Goal: Task Accomplishment & Management: Manage account settings

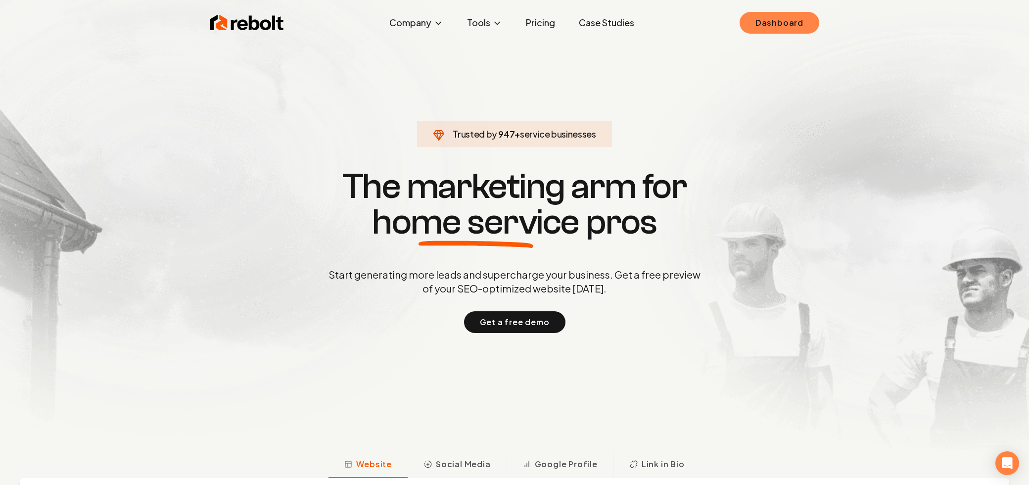
click at [772, 15] on link "Dashboard" at bounding box center [780, 23] width 80 height 22
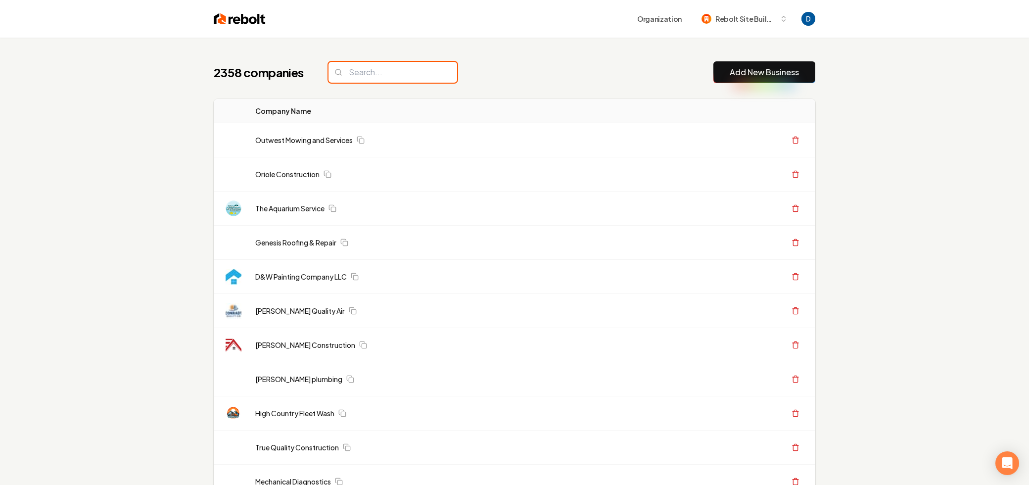
click at [397, 66] on input "search" at bounding box center [393, 72] width 129 height 21
type input "t"
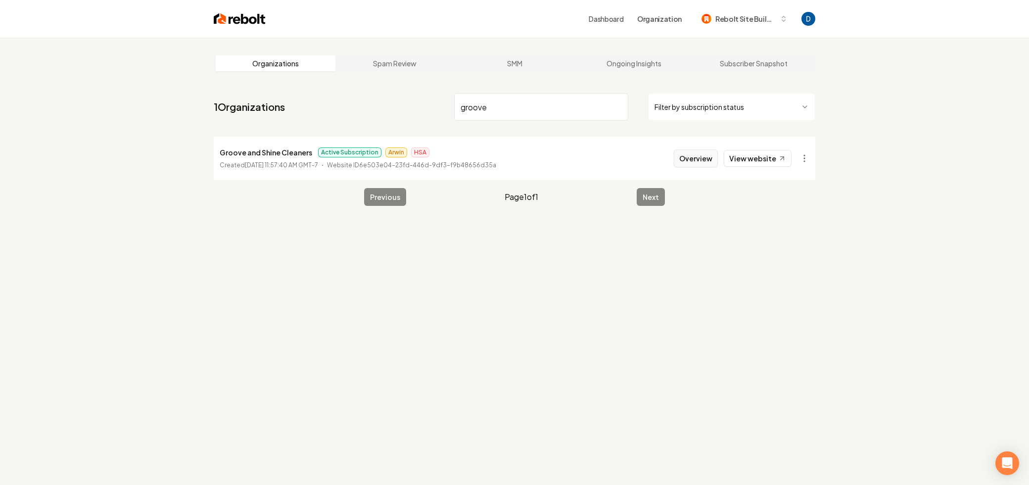
type input "groove"
click at [690, 162] on button "Overview" at bounding box center [696, 158] width 44 height 18
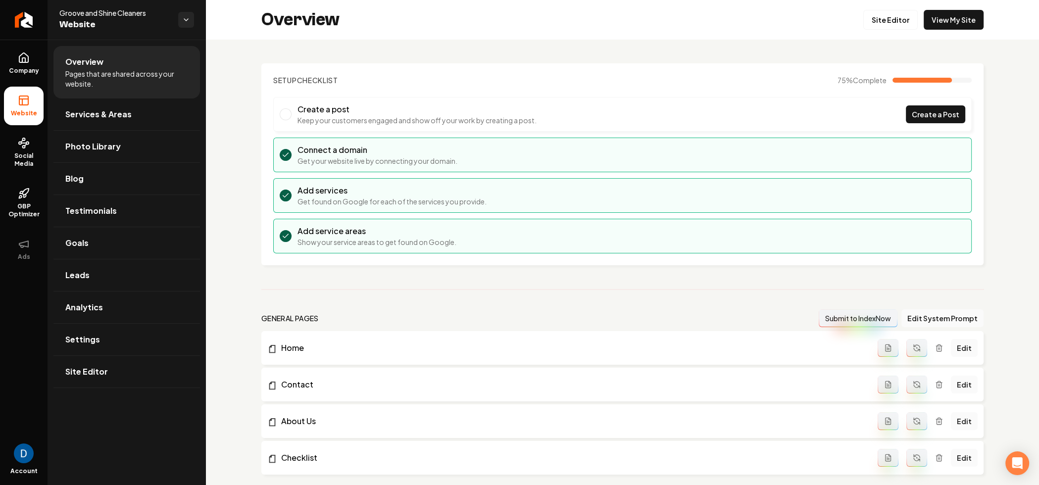
click at [18, 53] on icon at bounding box center [24, 58] width 12 height 12
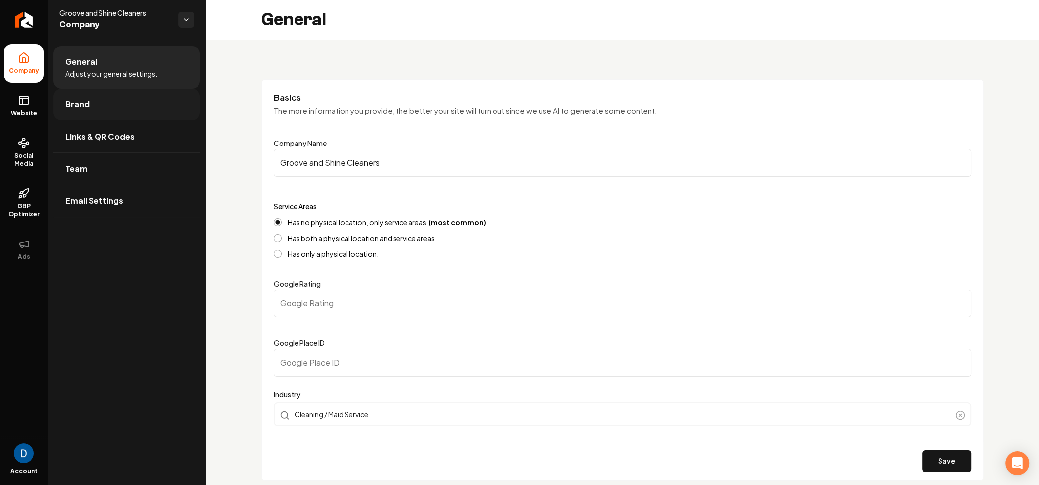
click at [137, 115] on link "Brand" at bounding box center [126, 105] width 146 height 32
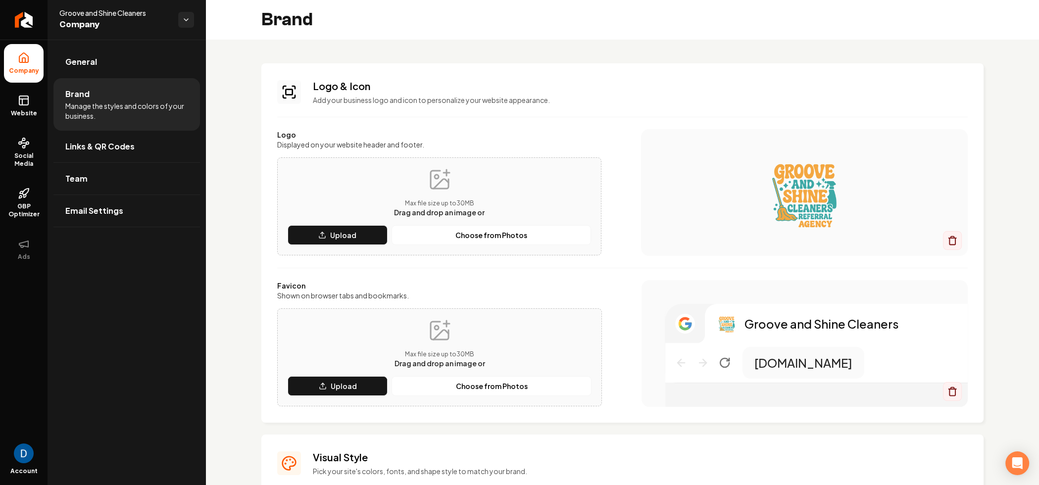
click at [799, 198] on img "Main content area" at bounding box center [804, 192] width 287 height 79
drag, startPoint x: 797, startPoint y: 194, endPoint x: 789, endPoint y: 192, distance: 8.2
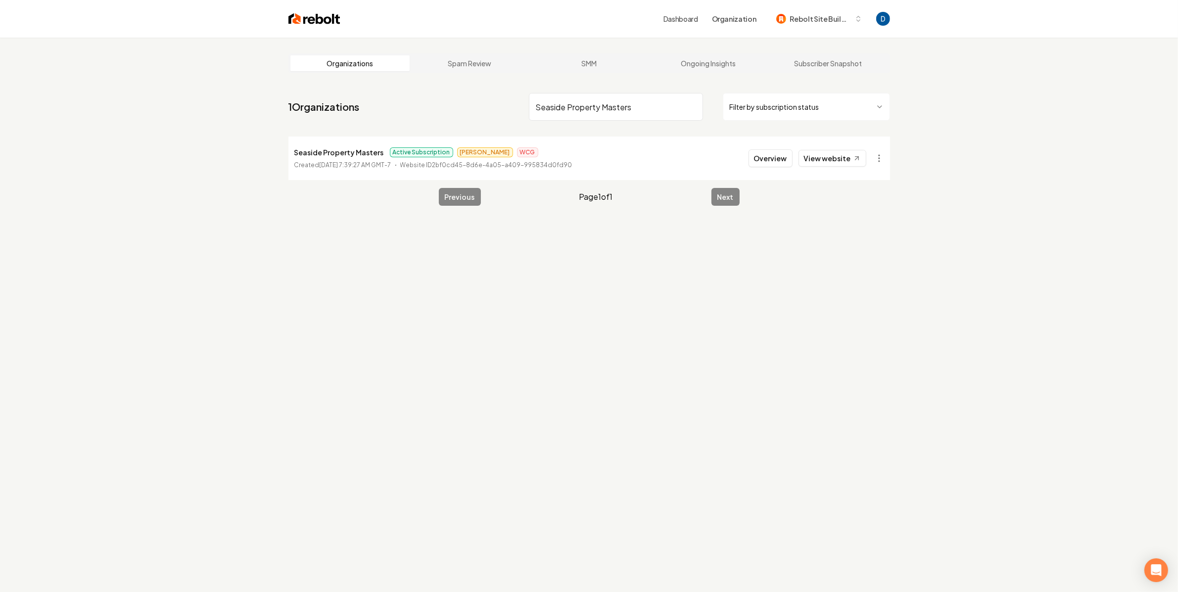
click at [585, 131] on nav "1 Organizations Seaside Property Masters Filter by subscription status" at bounding box center [589, 111] width 602 height 44
click at [591, 104] on input "Seaside Property Masters" at bounding box center [616, 107] width 174 height 28
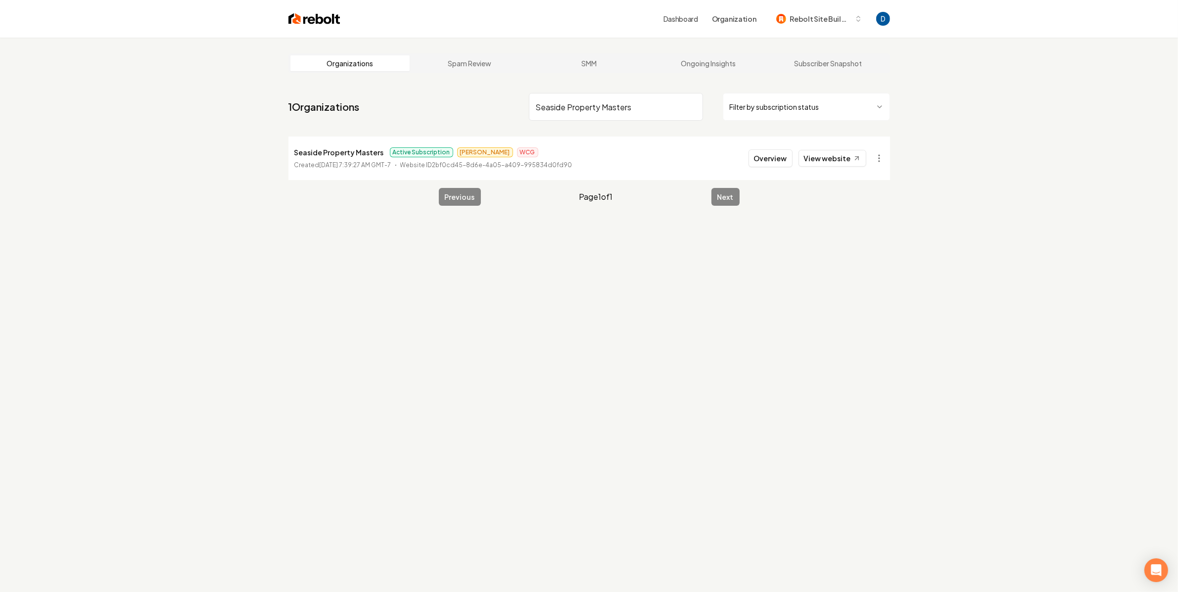
paste input "ProLandscape"
click at [545, 104] on input "ProLandscape" at bounding box center [616, 107] width 174 height 28
click at [880, 163] on html "Dashboard Organization Rebolt Site Builder Organizations Spam Review SMM Ongoin…" at bounding box center [589, 296] width 1178 height 592
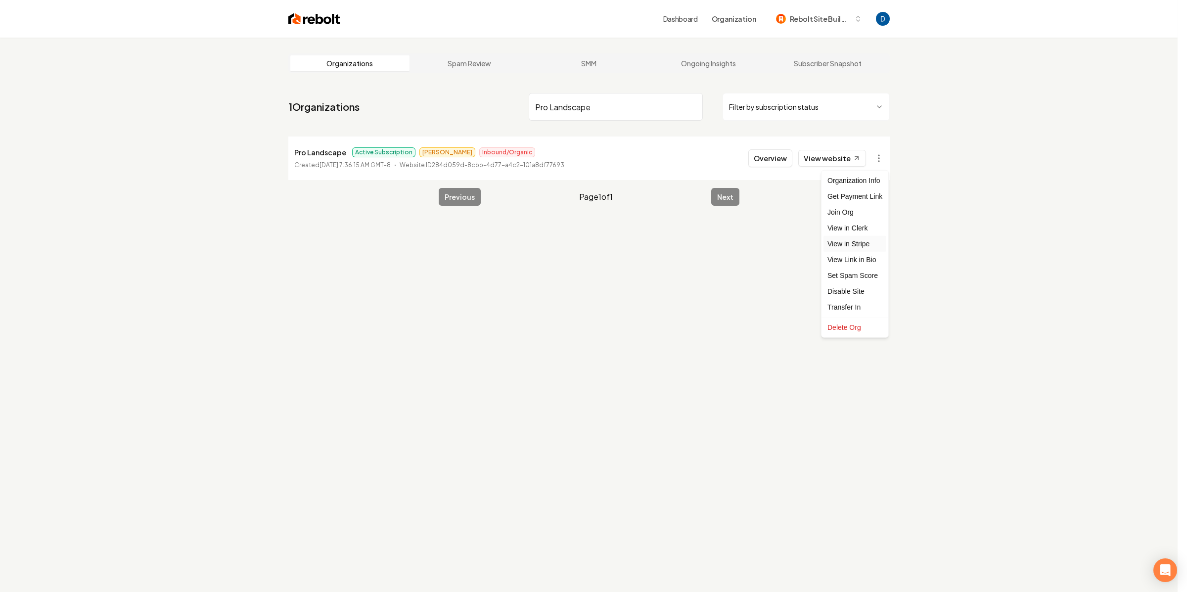
click at [857, 239] on link "View in Stripe" at bounding box center [855, 244] width 63 height 16
click at [356, 143] on li "Pro Landscape Active Subscription Anthony Inbound/Organic Created November 20, …" at bounding box center [589, 159] width 602 height 44
click at [338, 151] on p "Pro Landscape" at bounding box center [320, 152] width 52 height 12
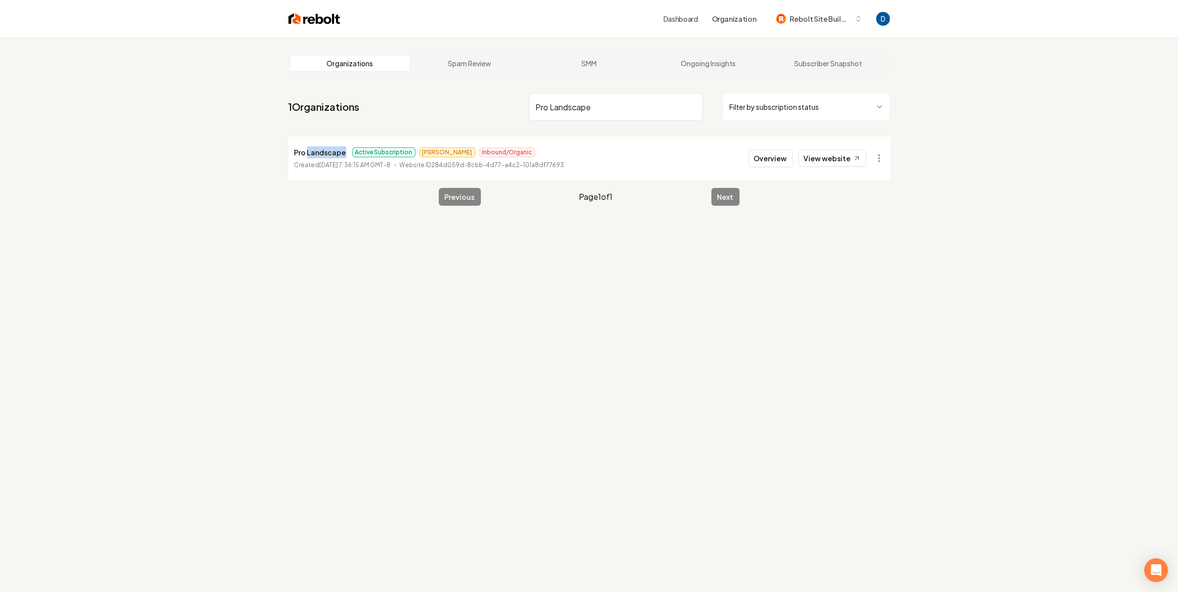
click at [338, 151] on p "Pro Landscape" at bounding box center [320, 152] width 52 height 12
copy p "Pro Landscape"
click at [573, 107] on input "Pro Landscape" at bounding box center [616, 107] width 174 height 28
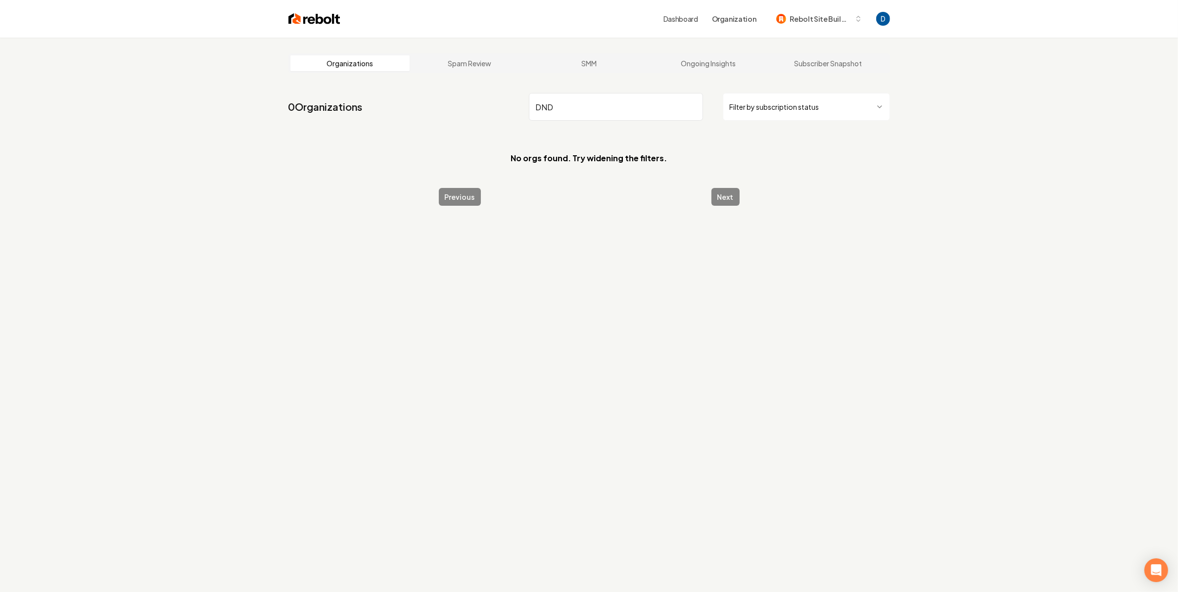
type input "DND"
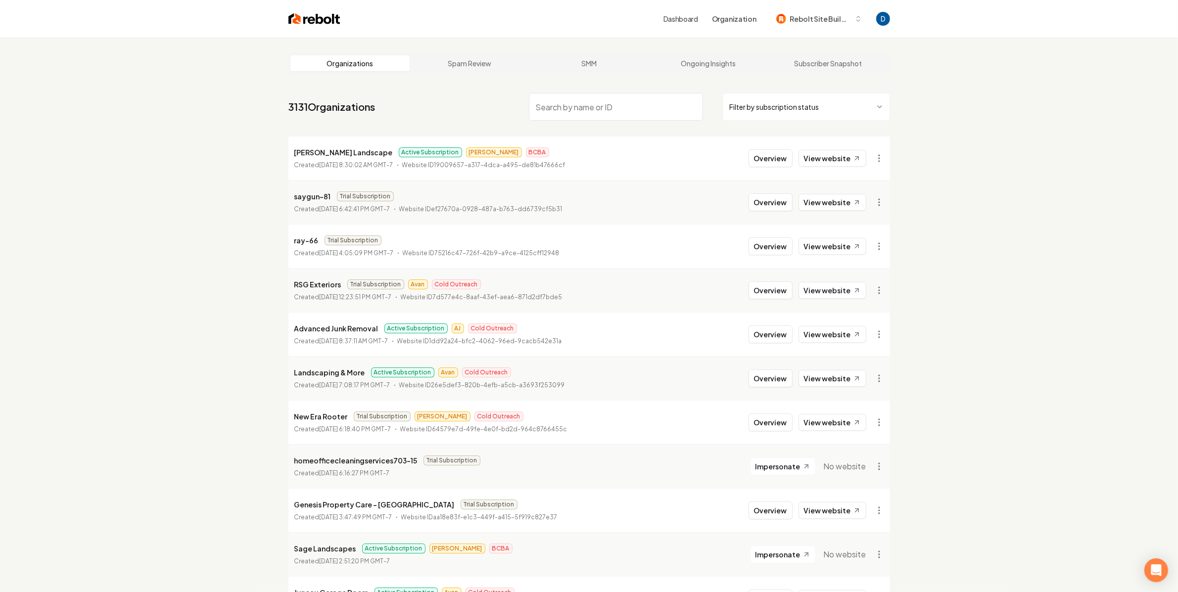
click at [602, 99] on input "search" at bounding box center [616, 107] width 174 height 28
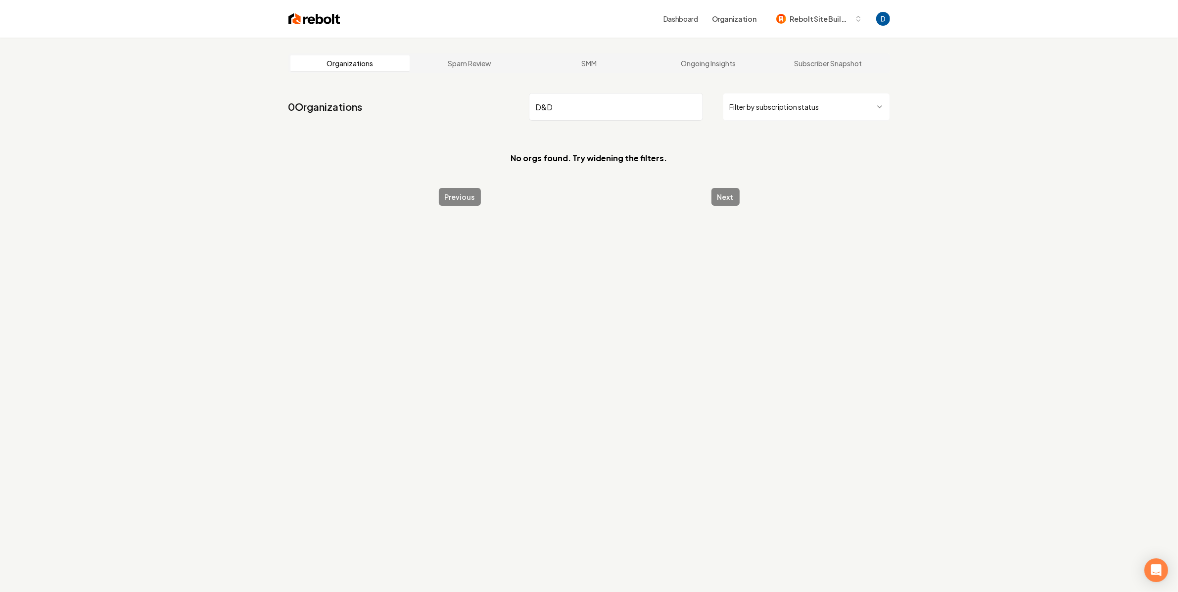
click at [590, 116] on input "D&D" at bounding box center [616, 107] width 174 height 28
paste input "ND Cleaning Co"
type input "dnd"
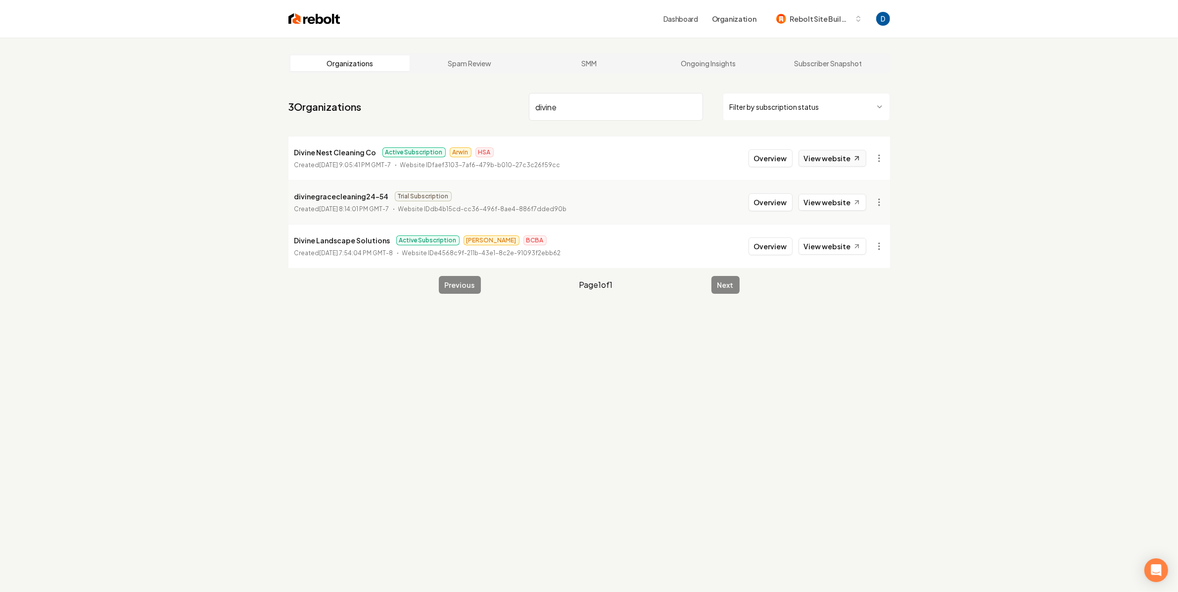
type input "divine"
click at [835, 156] on link "View website" at bounding box center [833, 158] width 68 height 17
click at [782, 160] on button "Overview" at bounding box center [771, 158] width 44 height 18
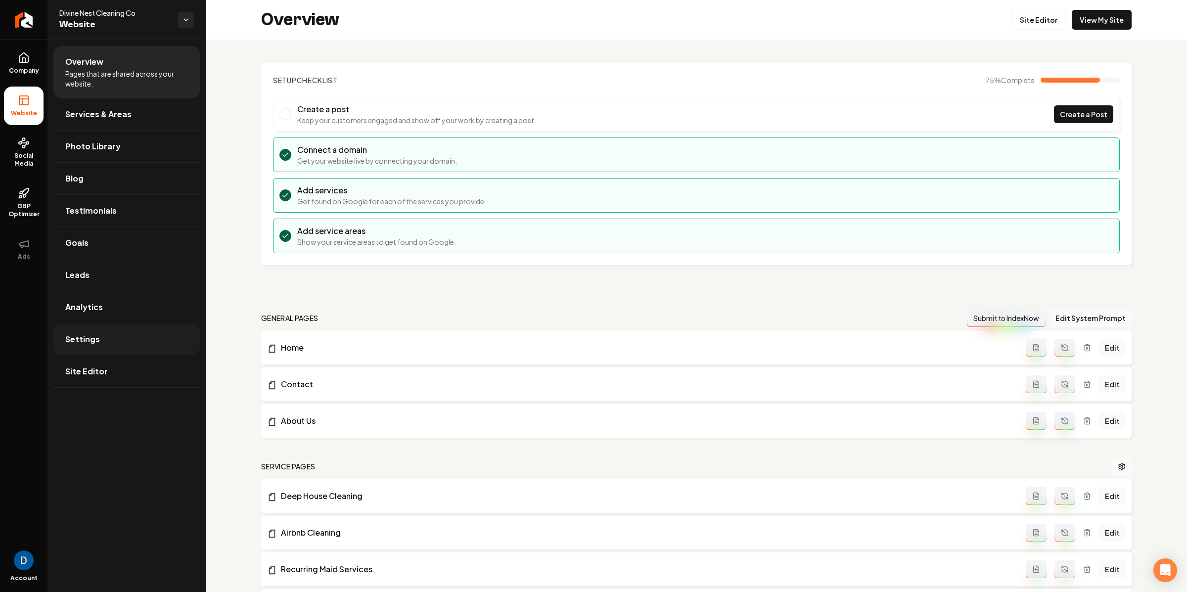
click at [107, 346] on link "Settings" at bounding box center [126, 340] width 146 height 32
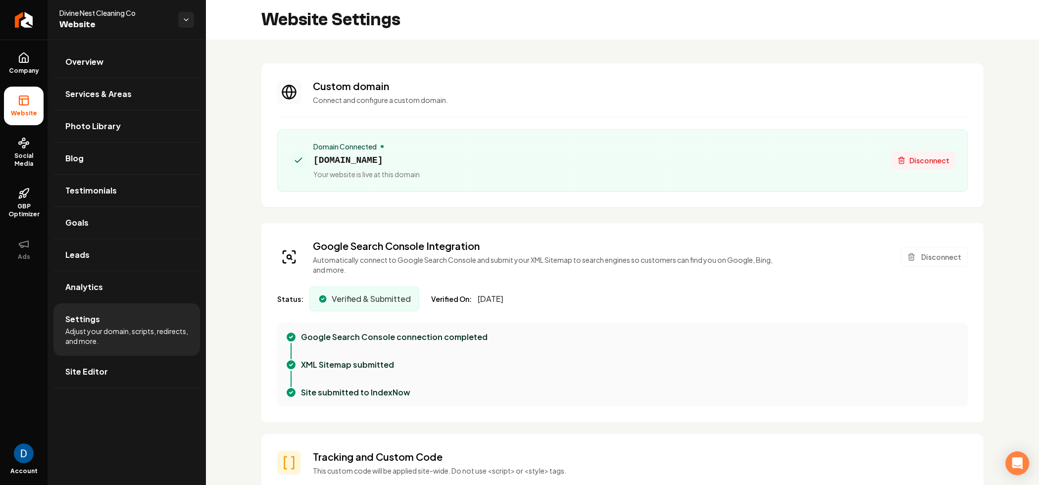
click at [926, 158] on span "Disconnect" at bounding box center [929, 160] width 40 height 10
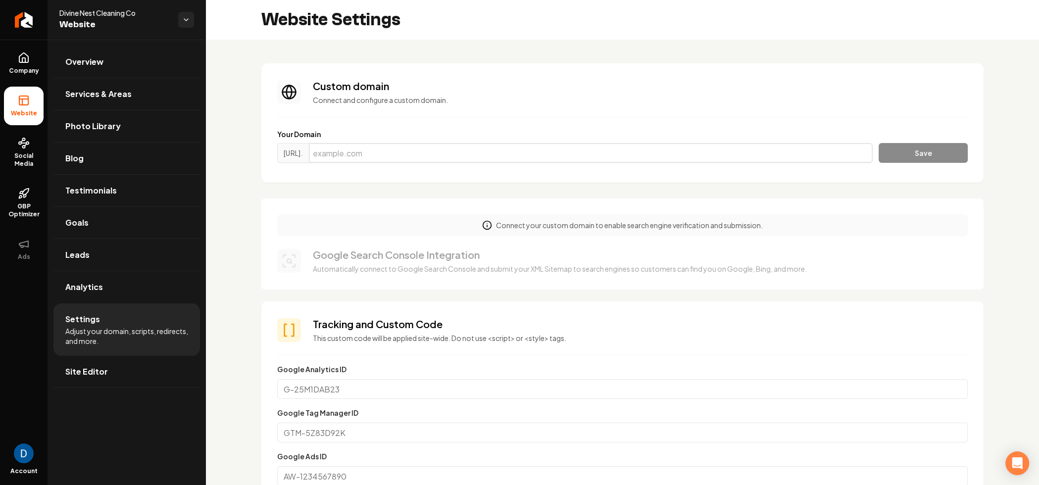
click at [486, 143] on input "Main content area" at bounding box center [591, 153] width 564 height 20
paste input "divinenestcleaning.com"
type input "divinenestcleaning.com"
click at [890, 143] on button "Save" at bounding box center [922, 153] width 89 height 20
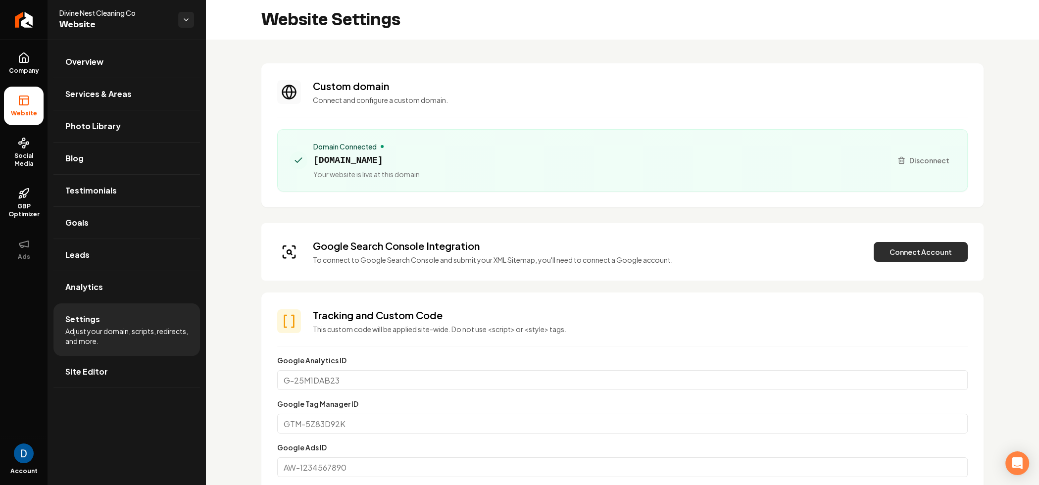
click at [894, 252] on button "Connect Account" at bounding box center [920, 252] width 94 height 20
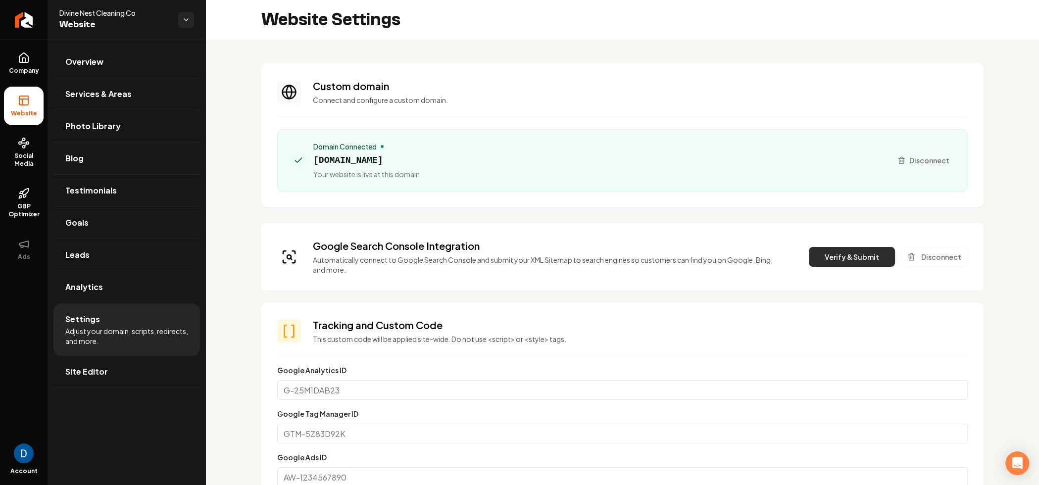
click at [850, 251] on button "Verify & Submit" at bounding box center [851, 257] width 86 height 20
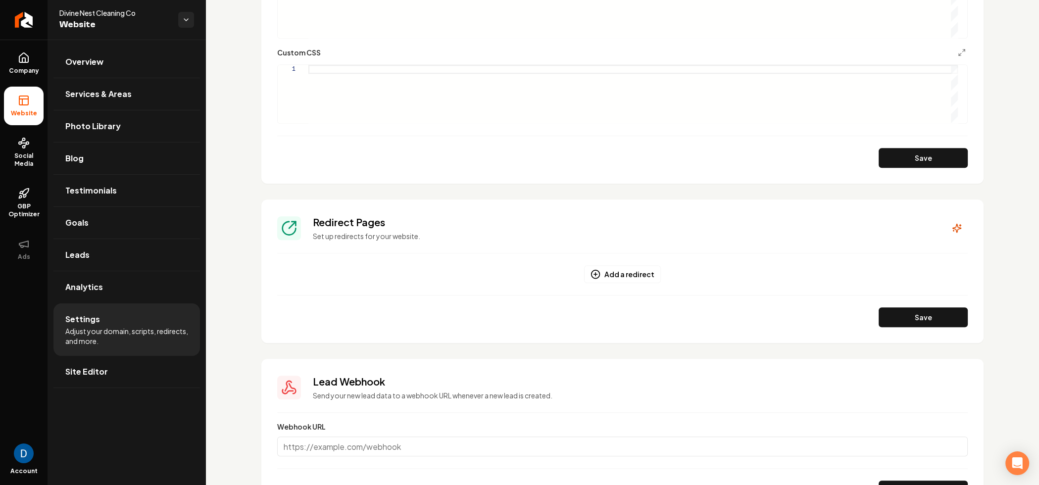
scroll to position [720, 0]
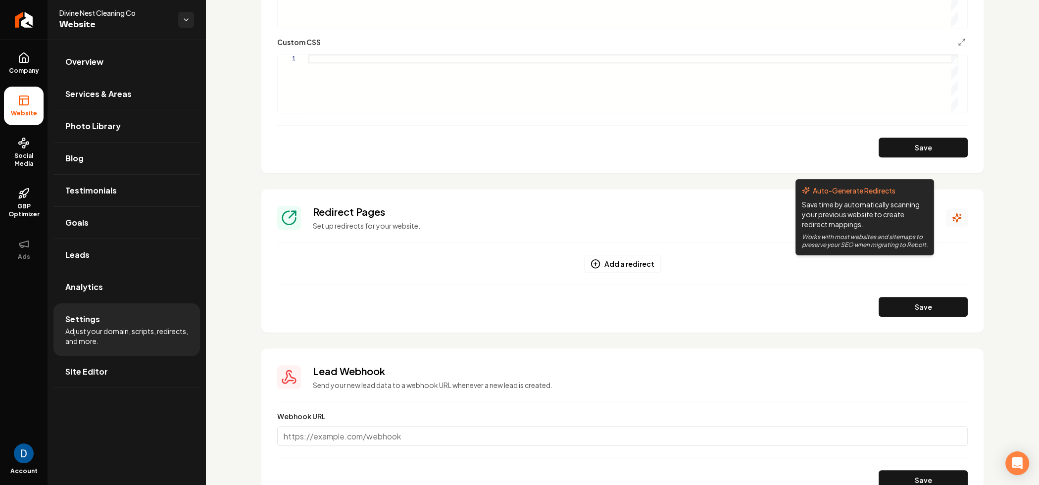
click at [951, 213] on icon "Main content area" at bounding box center [956, 218] width 10 height 10
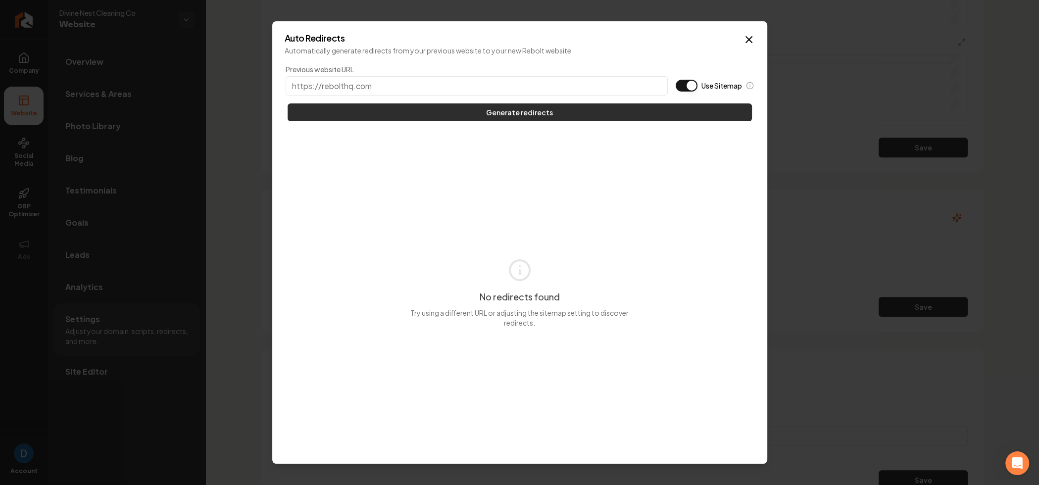
paste input "dndcleaningco.com"
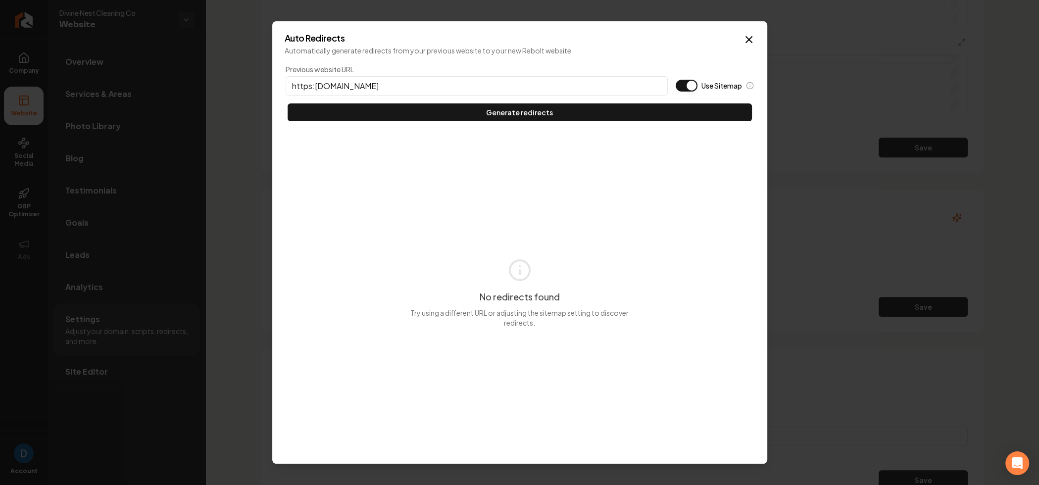
scroll to position [766, 0]
type input "https://dndcleaningco.com"
click at [687, 80] on button "Use Sitemap" at bounding box center [686, 86] width 22 height 12
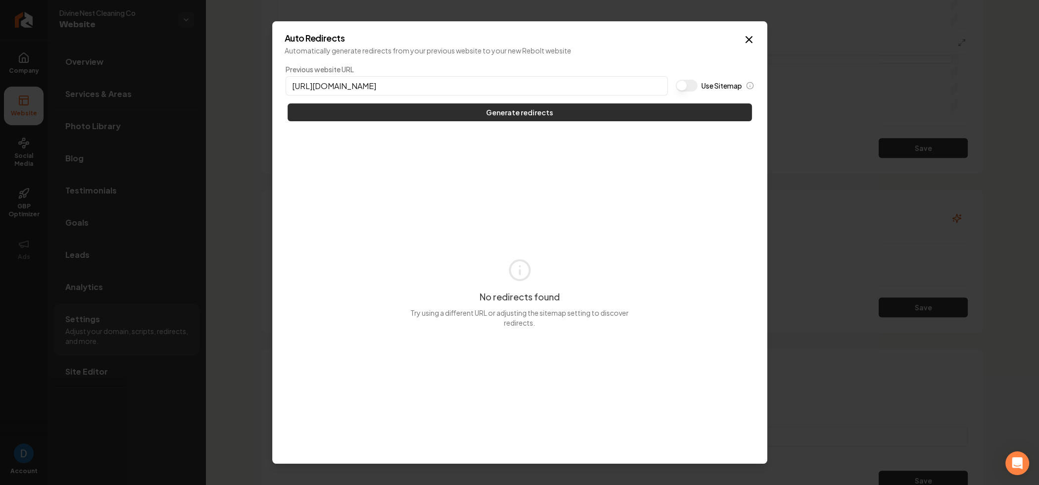
click at [546, 115] on button "Generate redirects" at bounding box center [519, 112] width 464 height 18
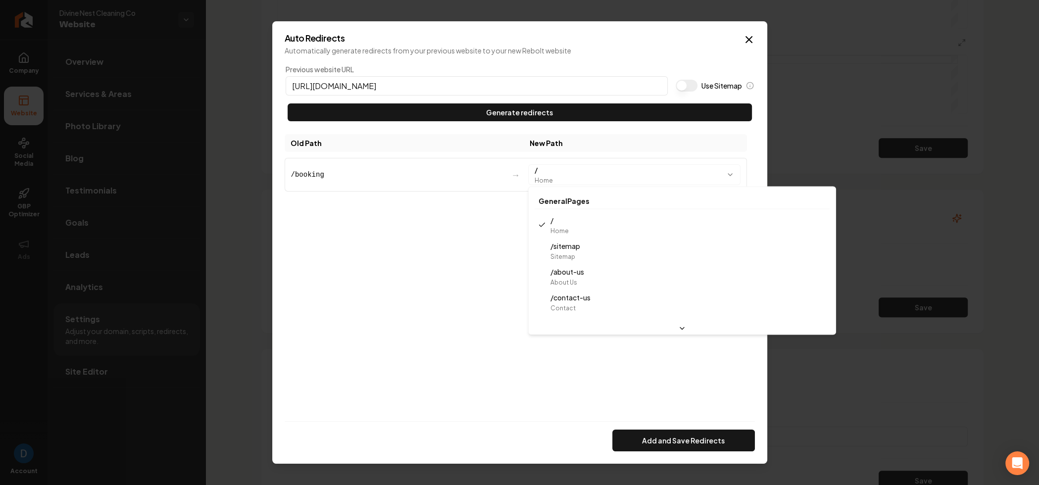
click at [641, 174] on body "Company Website Social Media GBP Optimizer Ads Account Divine Nest Cleaning Co …" at bounding box center [519, 242] width 1039 height 485
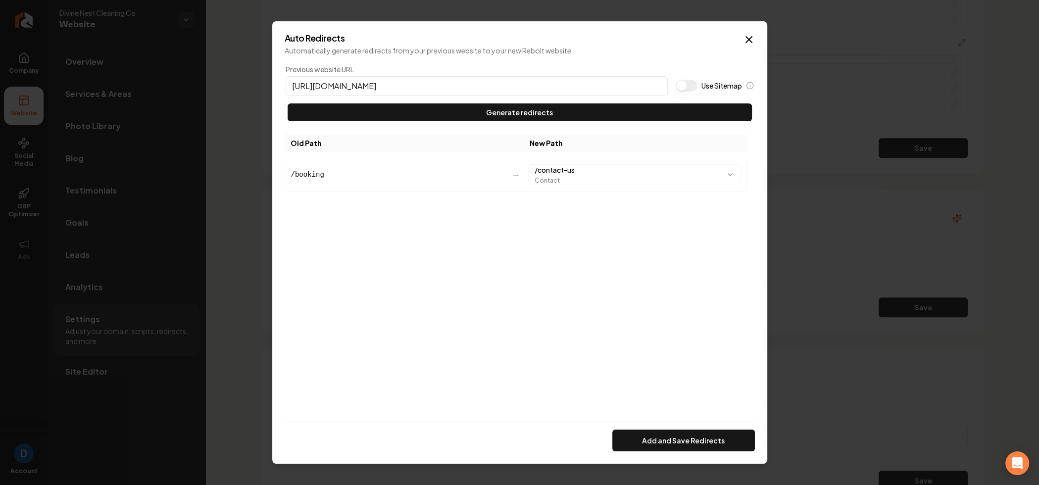
click at [640, 428] on div "Add and Save Redirects" at bounding box center [520, 436] width 470 height 30
click at [641, 436] on button "Add and Save Redirects" at bounding box center [683, 440] width 142 height 22
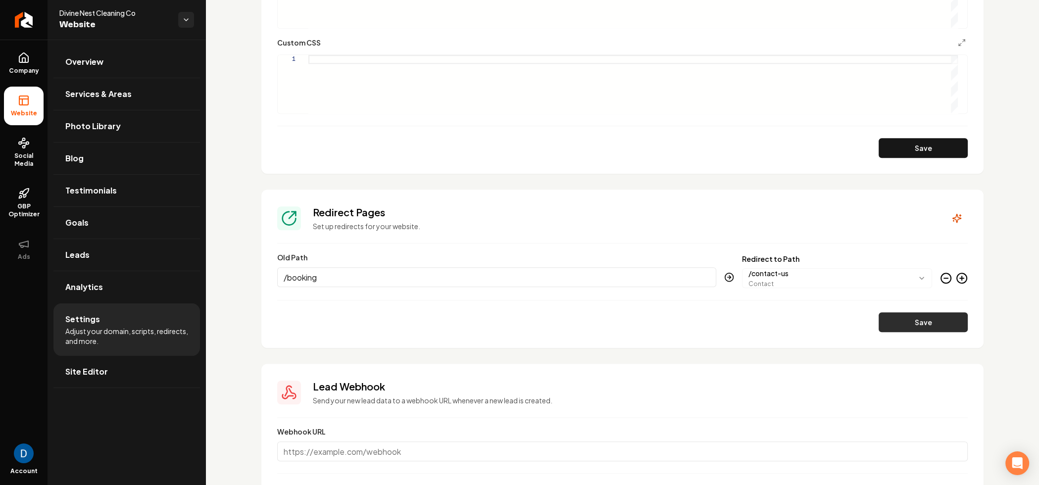
click at [942, 324] on button "Save" at bounding box center [922, 322] width 89 height 20
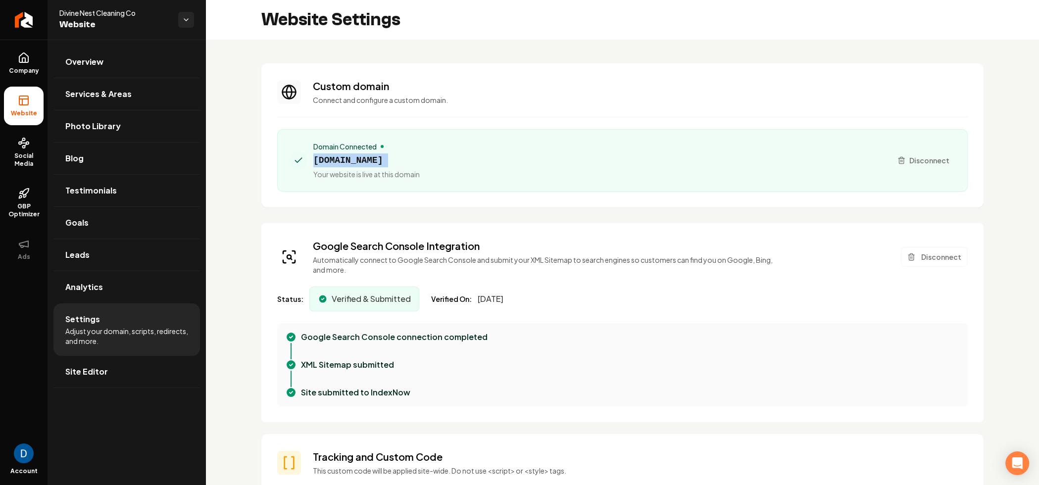
click at [410, 158] on span "divinenestcleaning.com" at bounding box center [366, 160] width 106 height 14
copy span "divinenestcleaning.com"
